Goal: Check status

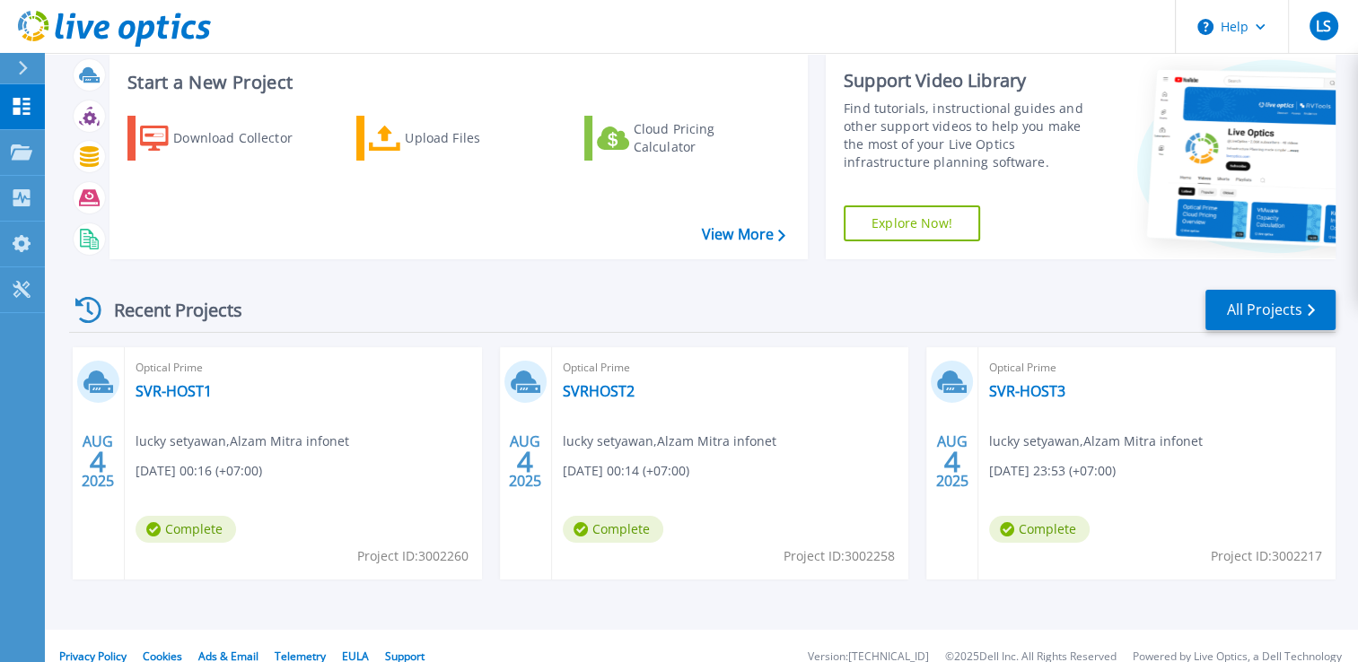
scroll to position [63, 0]
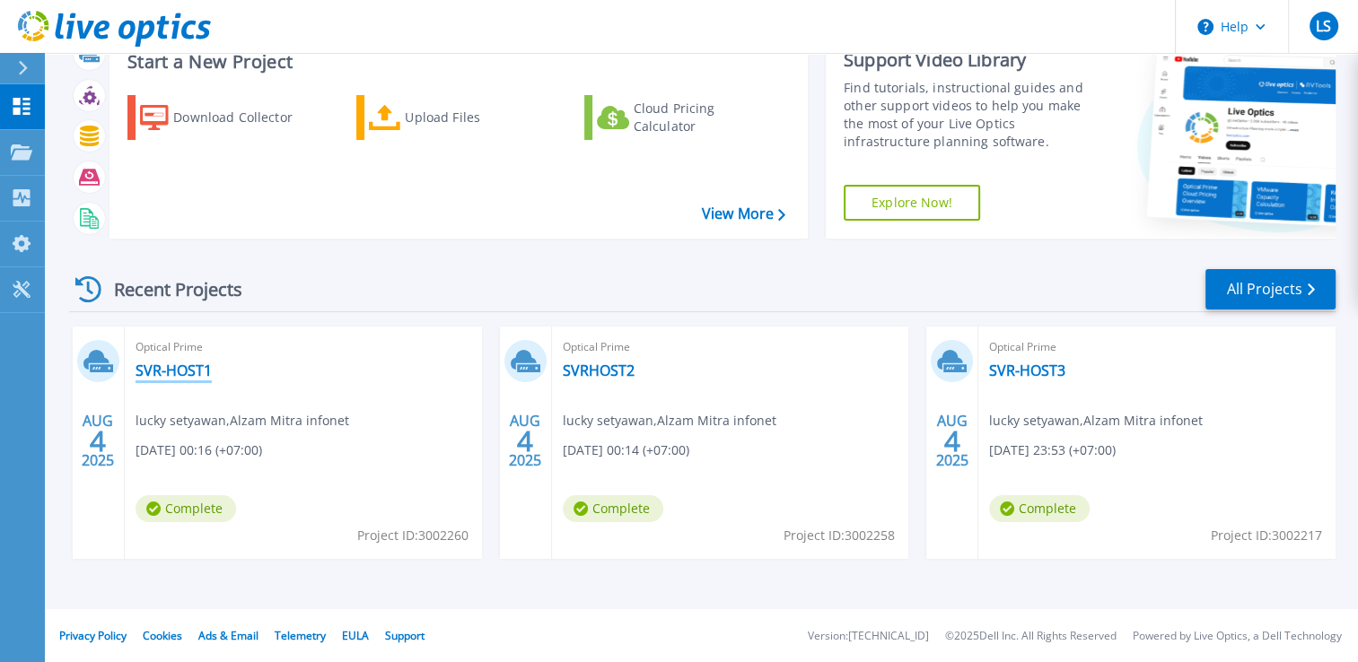
click at [162, 363] on link "SVR-HOST1" at bounding box center [173, 371] width 76 height 18
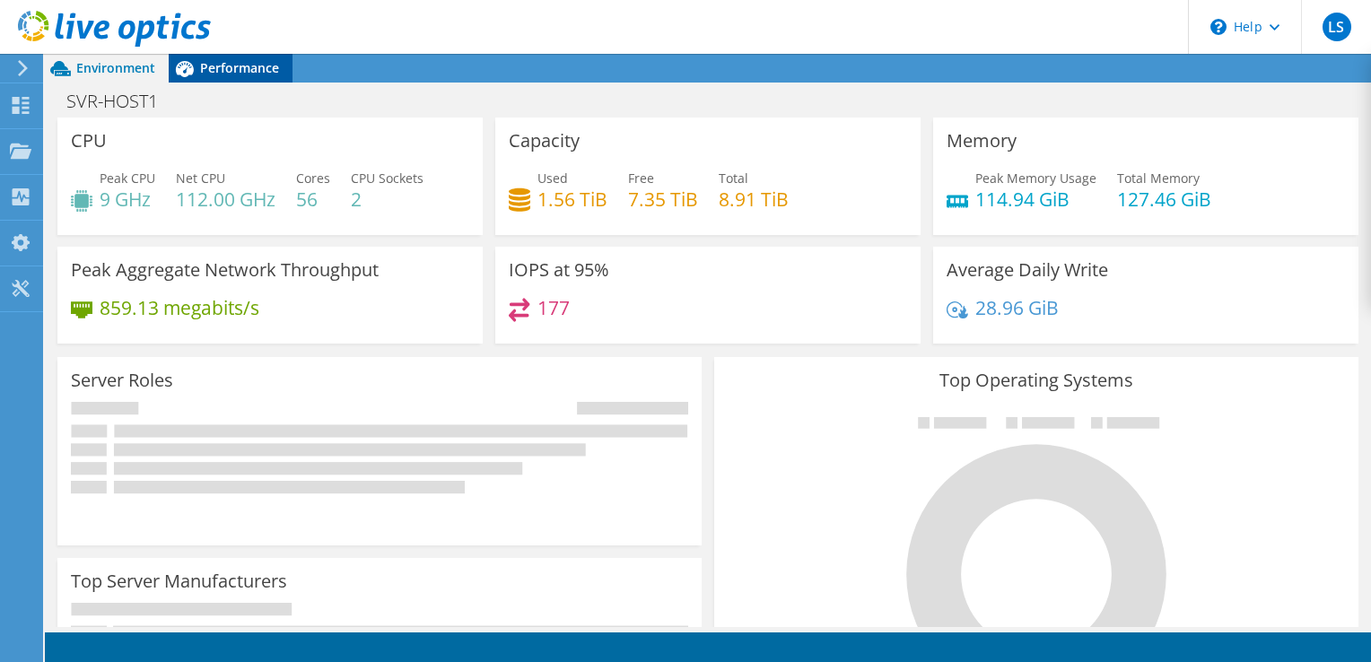
click at [212, 71] on span "Performance" at bounding box center [239, 67] width 79 height 17
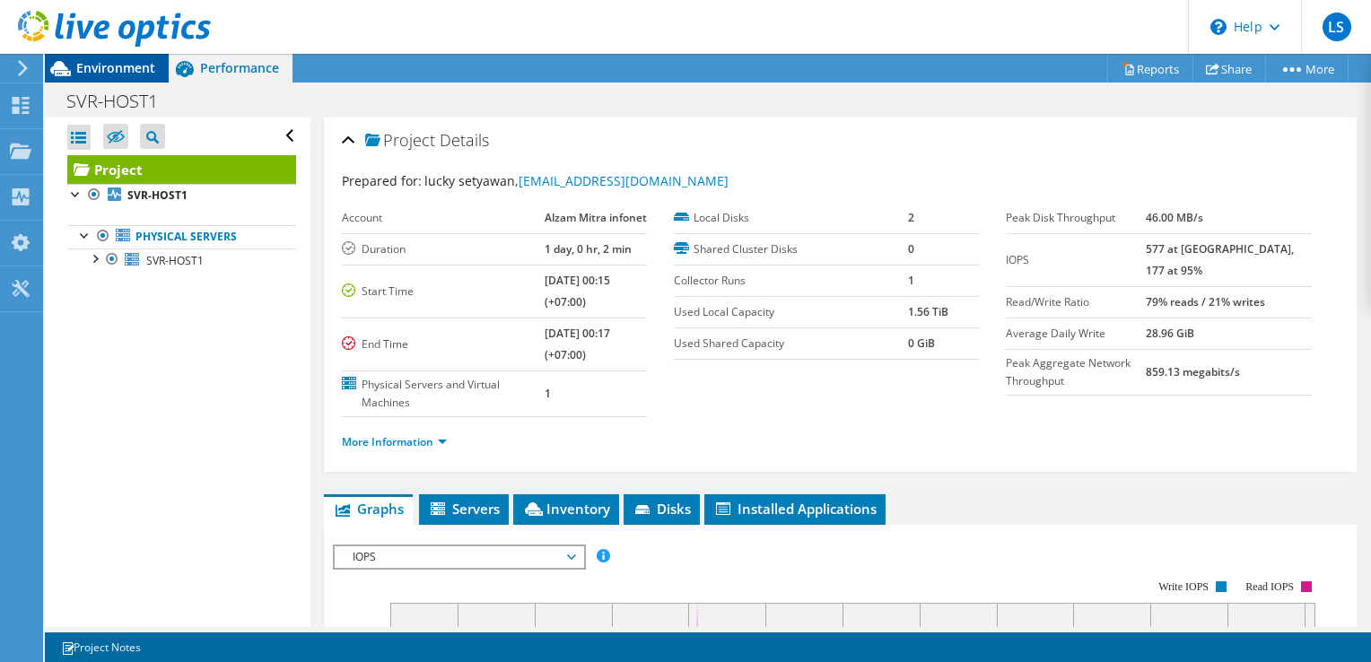
click at [136, 69] on span "Environment" at bounding box center [115, 67] width 79 height 17
